Goal: Find specific page/section: Find specific page/section

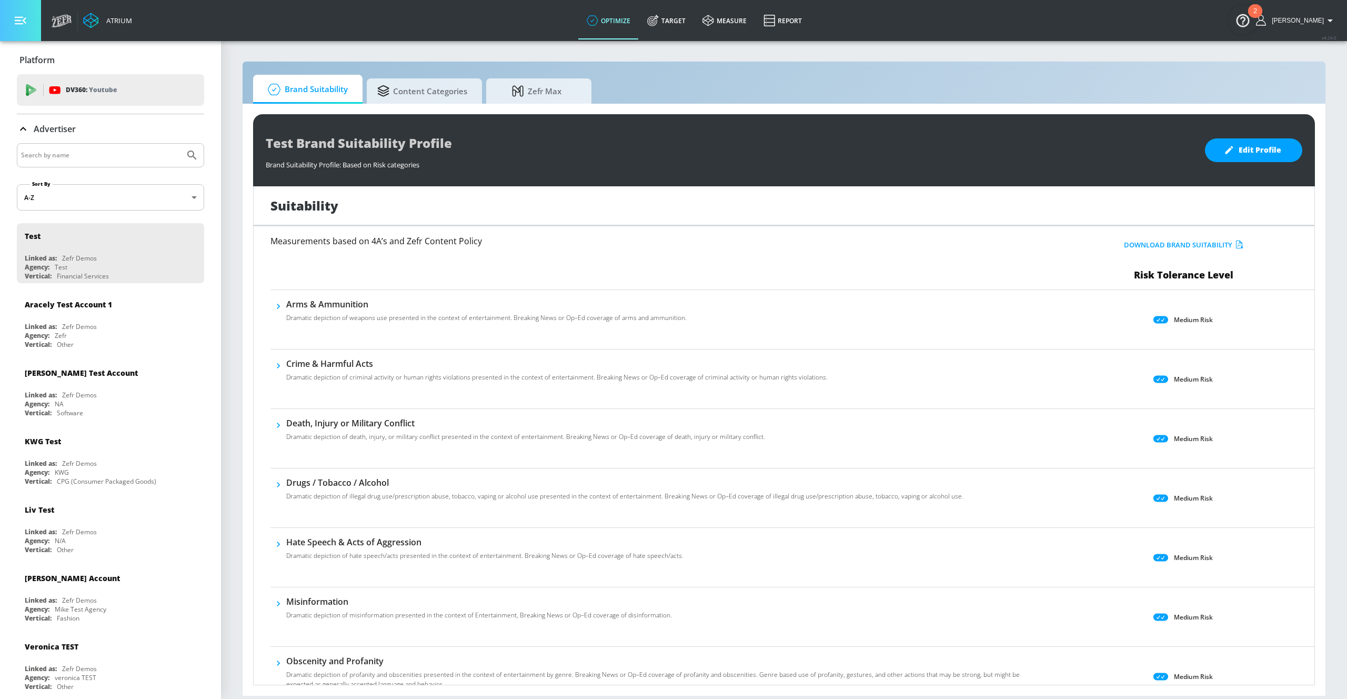
click at [21, 23] on icon "button" at bounding box center [21, 21] width 12 height 8
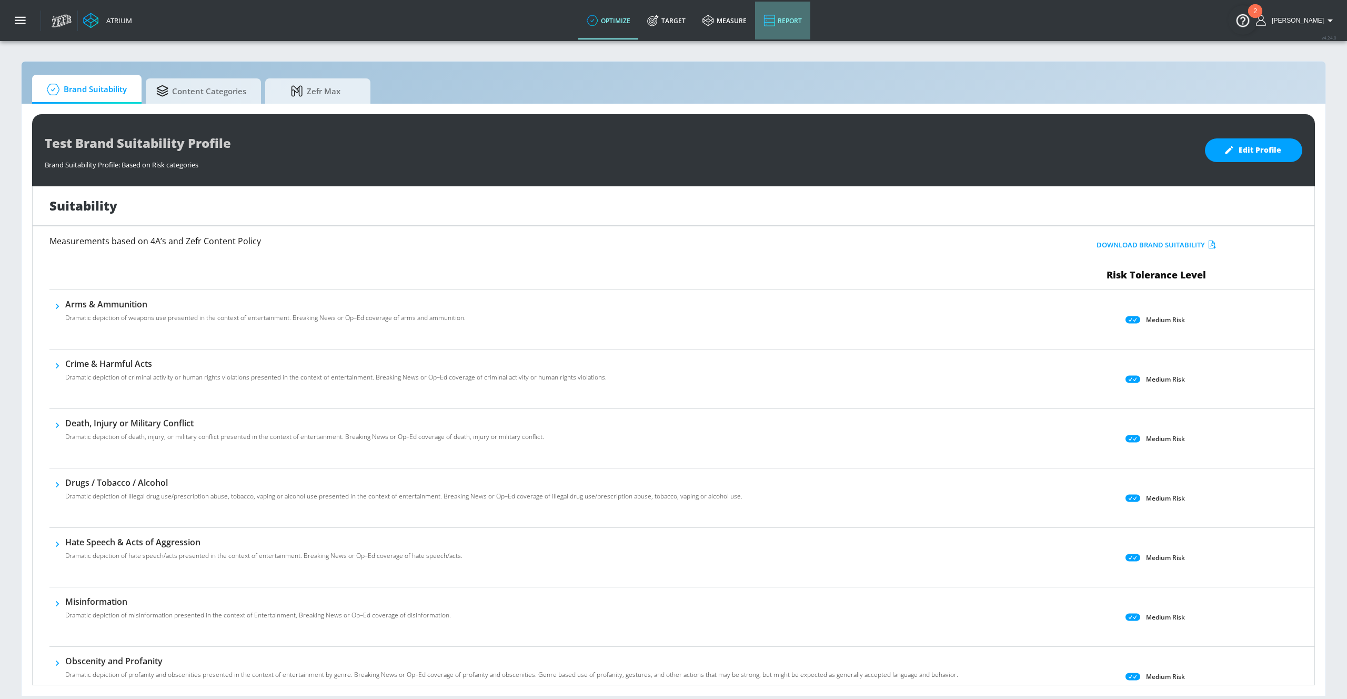
click at [809, 24] on link "Report" at bounding box center [782, 21] width 55 height 38
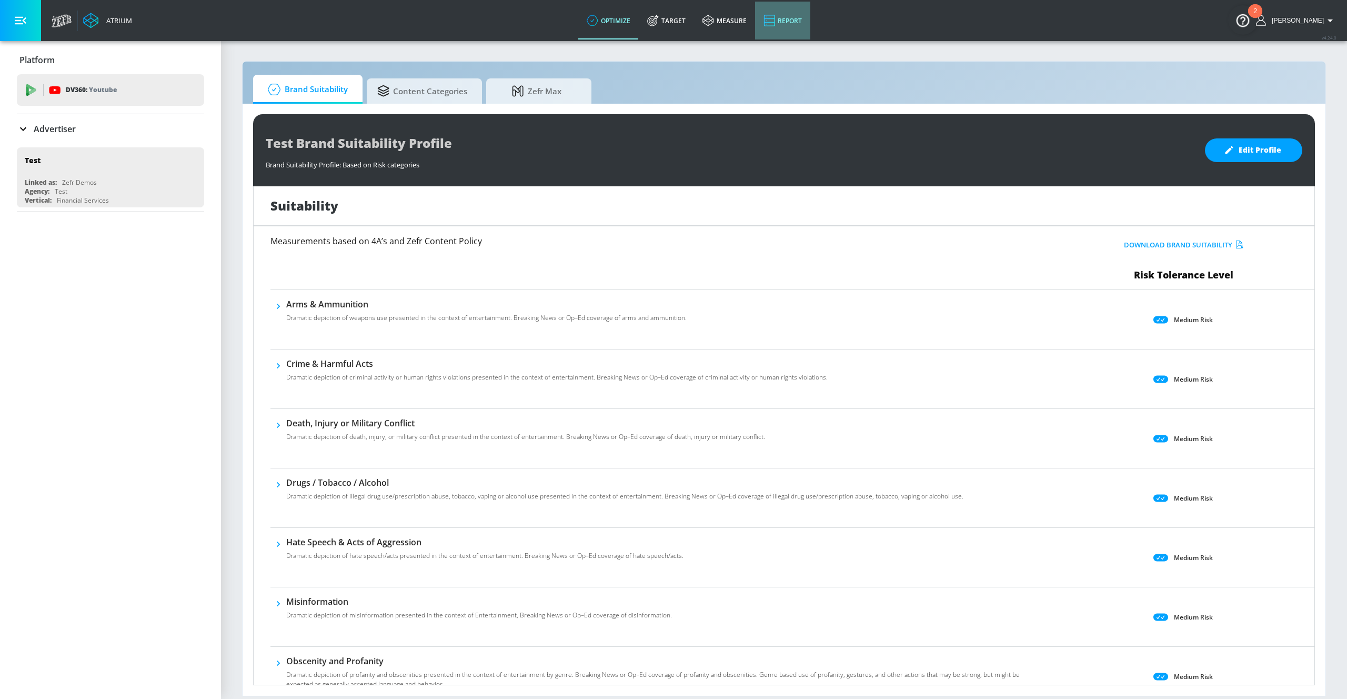
click at [795, 19] on link "Report" at bounding box center [782, 21] width 55 height 38
